Goal: Task Accomplishment & Management: Manage account settings

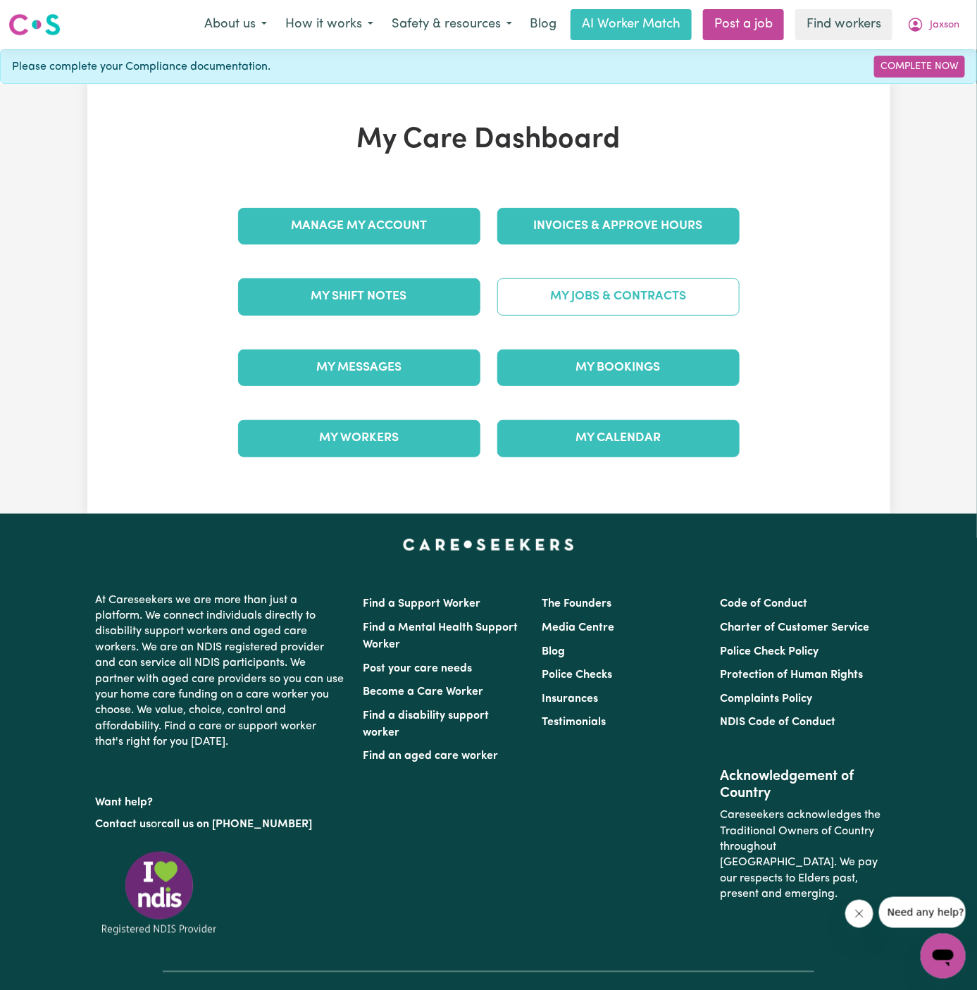
click at [693, 289] on link "My Jobs & Contracts" at bounding box center [618, 296] width 242 height 37
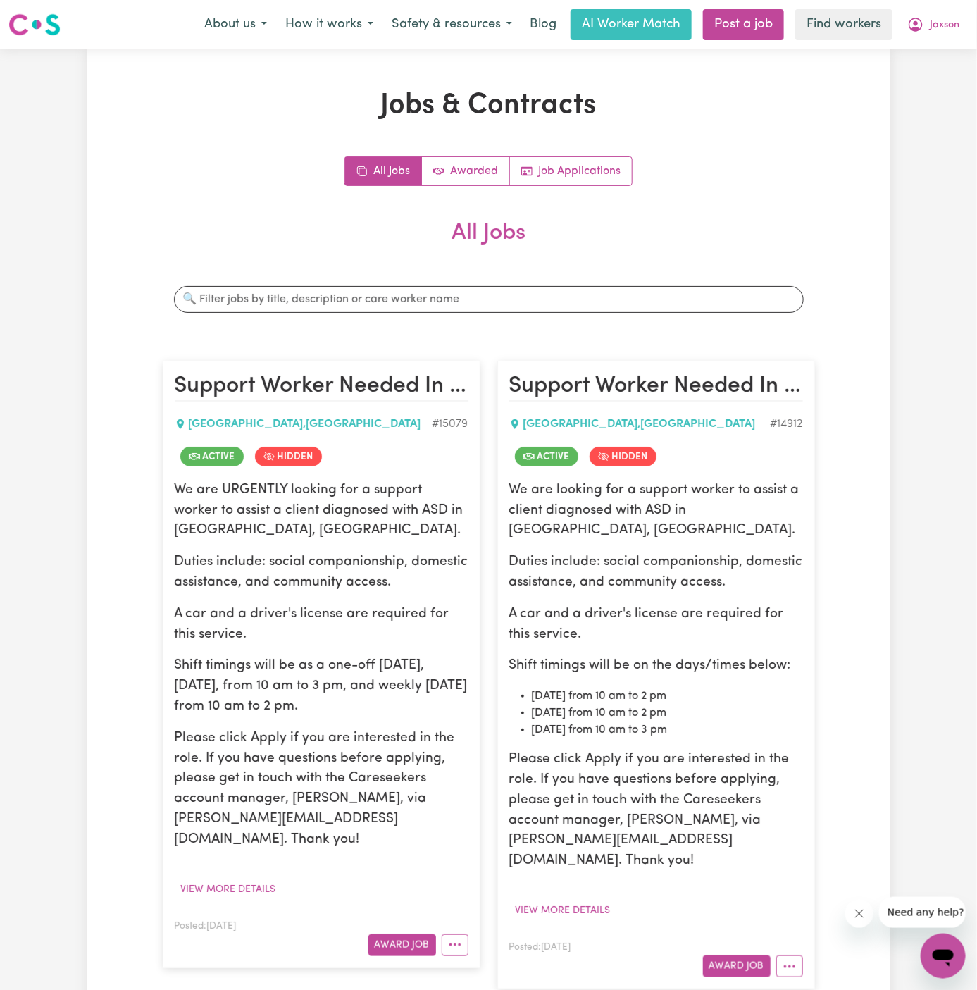
scroll to position [144, 0]
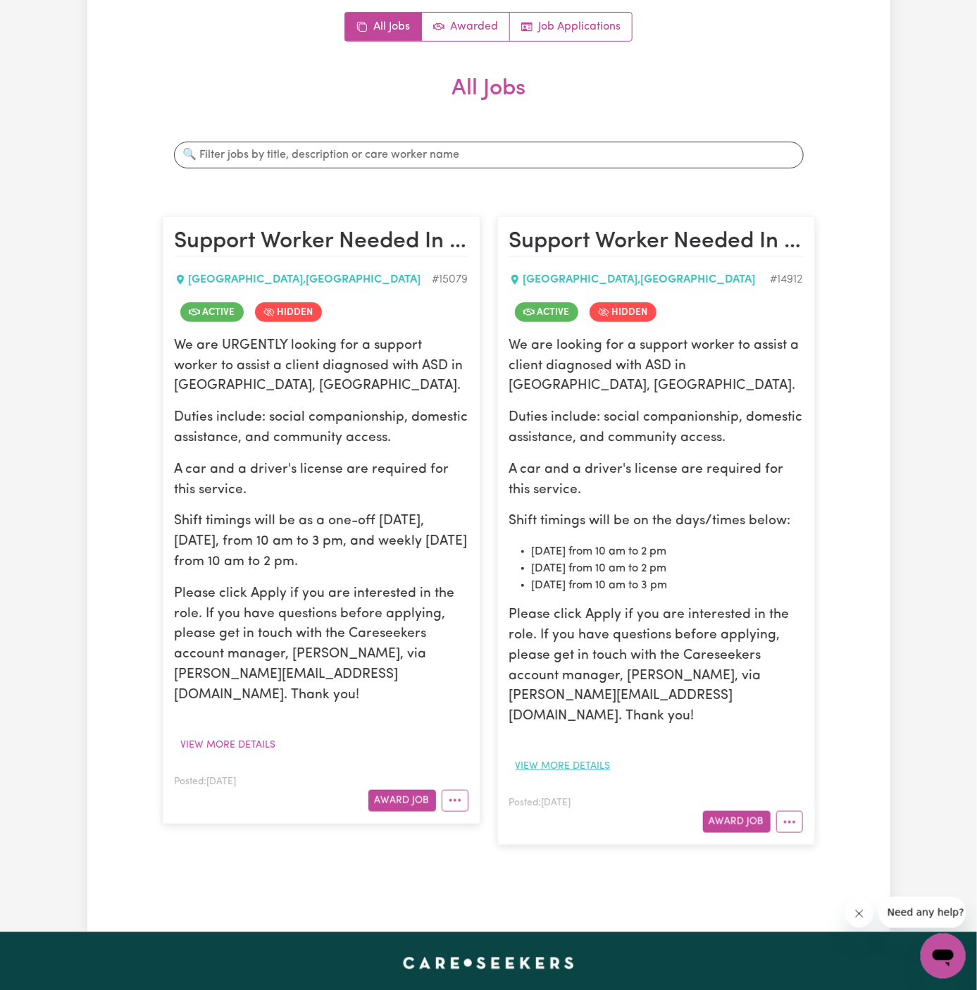
click at [583, 755] on button "View more details" at bounding box center [563, 766] width 108 height 22
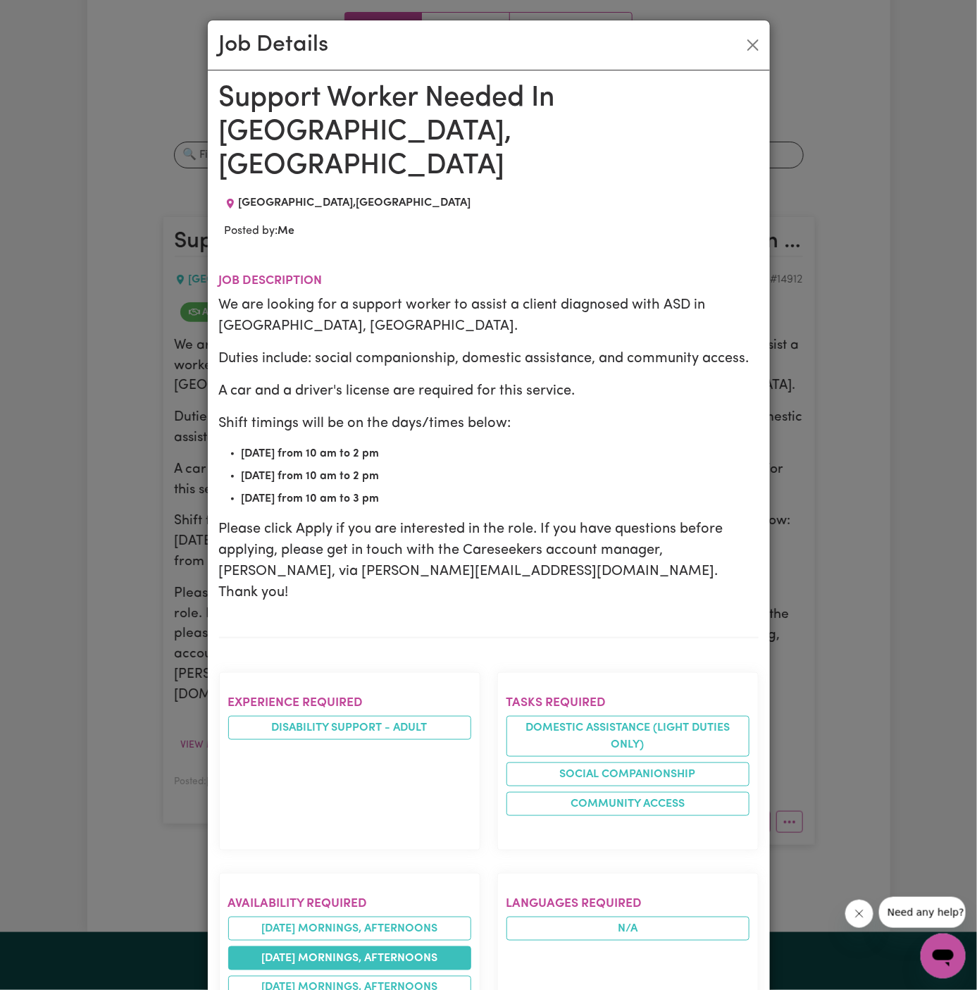
drag, startPoint x: 227, startPoint y: 98, endPoint x: 396, endPoint y: 899, distance: 818.4
click at [396, 899] on div "Support Worker Needed In [GEOGRAPHIC_DATA], [GEOGRAPHIC_DATA] , [GEOGRAPHIC_DAT…" at bounding box center [488, 906] width 539 height 1649
click at [749, 49] on button "Close" at bounding box center [753, 45] width 23 height 23
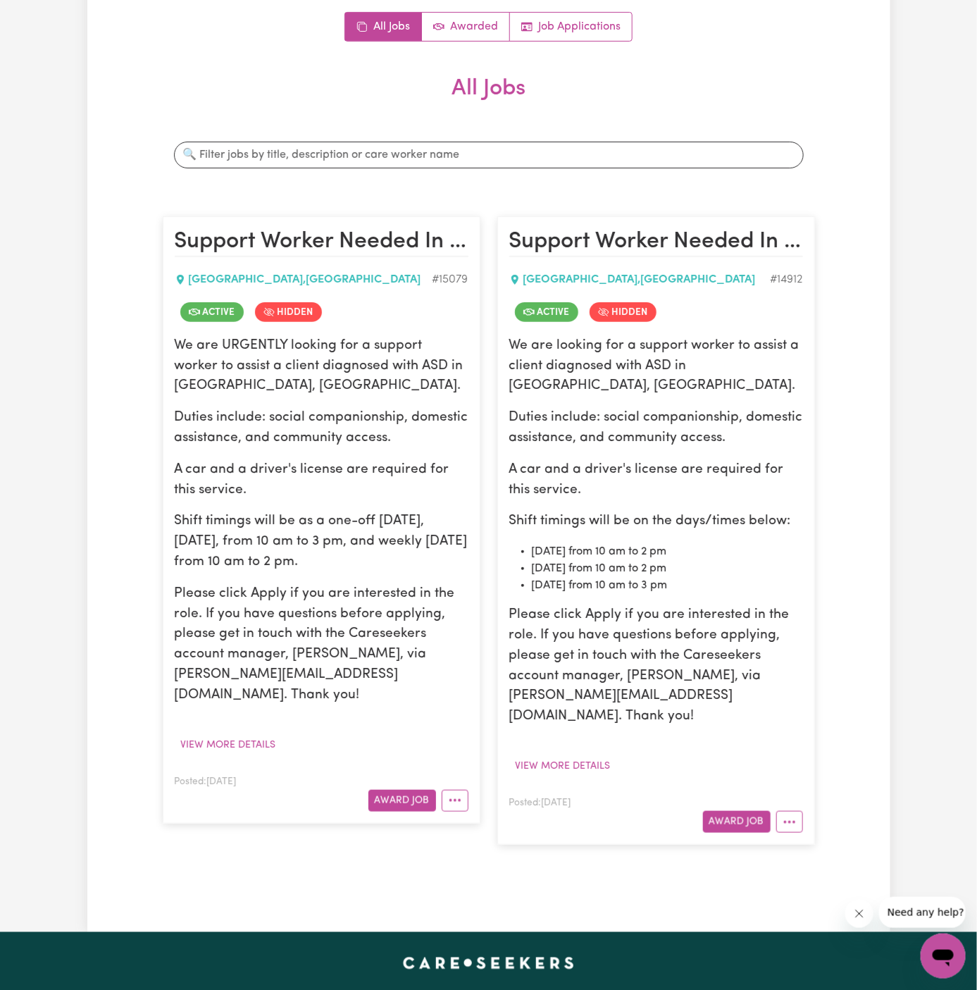
scroll to position [0, 0]
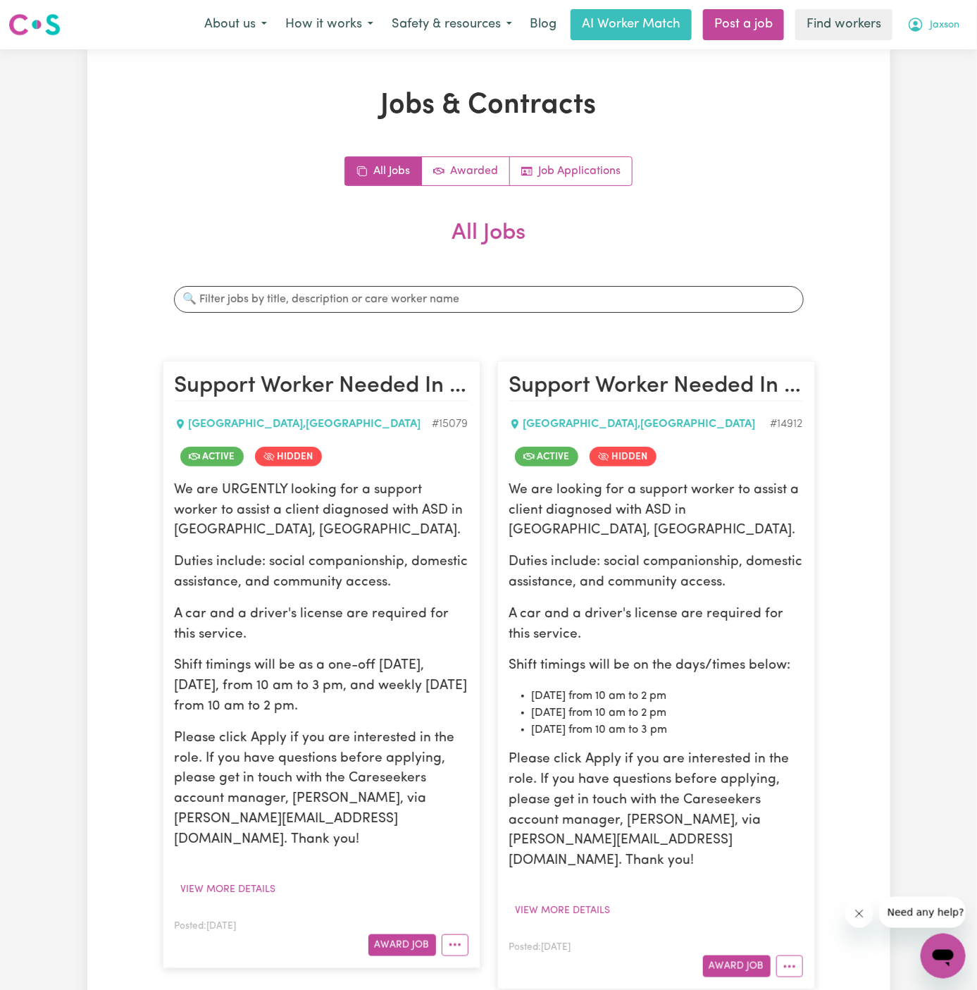
click at [947, 12] on button "Jaxson" at bounding box center [933, 25] width 70 height 30
click at [932, 73] on link "Logout" at bounding box center [911, 81] width 111 height 27
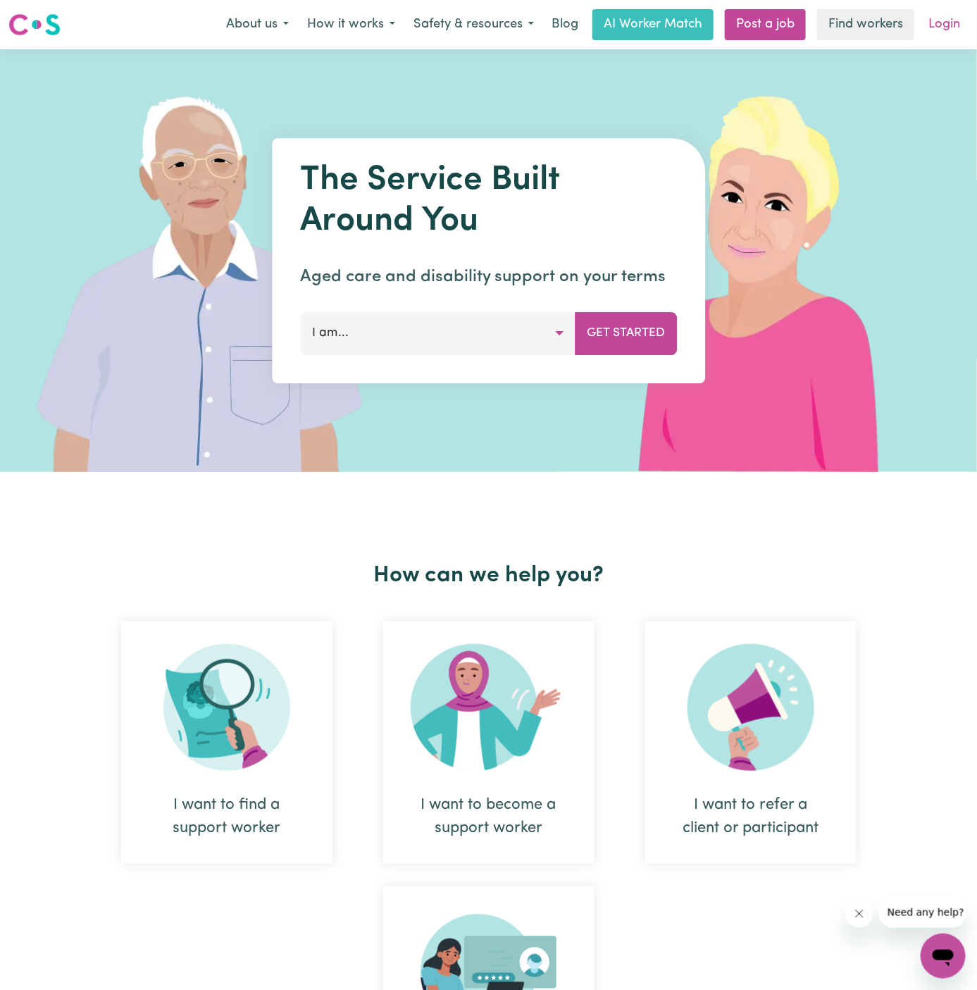
click at [937, 31] on link "Login" at bounding box center [944, 24] width 49 height 31
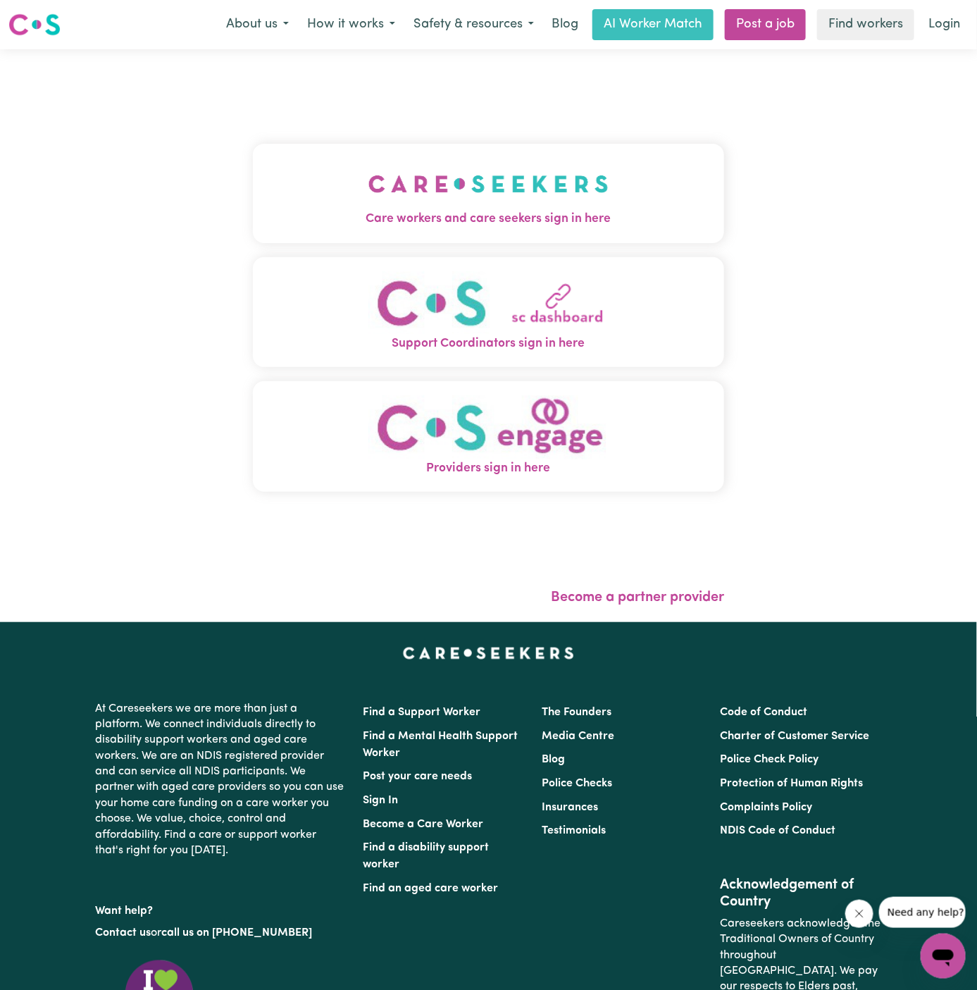
click at [382, 167] on img "Care workers and care seekers sign in here" at bounding box center [488, 184] width 240 height 52
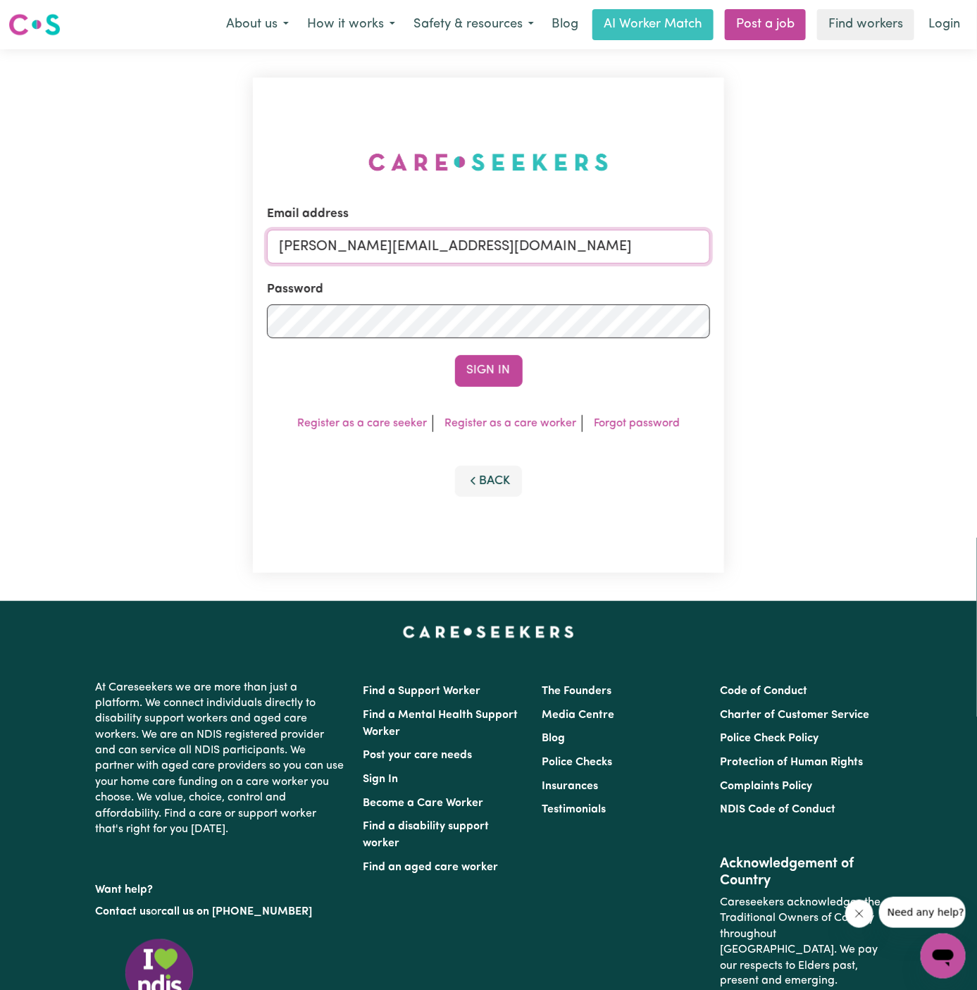
click at [551, 244] on input "[PERSON_NAME][EMAIL_ADDRESS][DOMAIN_NAME]" at bounding box center [489, 247] width 444 height 34
drag, startPoint x: 365, startPoint y: 248, endPoint x: 843, endPoint y: 247, distance: 478.2
click at [843, 247] on div "Email address [EMAIL_ADDRESS][DOMAIN_NAME] Password Sign In Register as a care …" at bounding box center [488, 324] width 977 height 551
type input "[EMAIL_ADDRESS][DOMAIN_NAME]"
click at [455, 355] on button "Sign In" at bounding box center [489, 370] width 68 height 31
